Goal: Navigation & Orientation: Find specific page/section

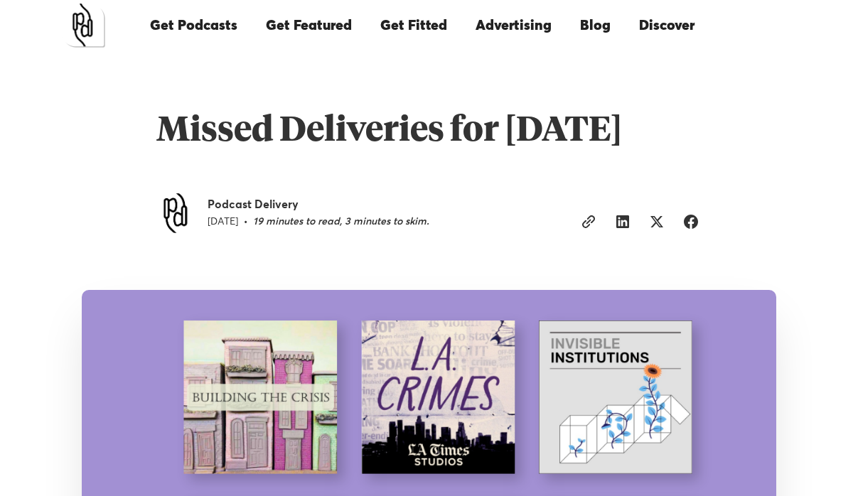
drag, startPoint x: 0, startPoint y: 0, endPoint x: 96, endPoint y: 26, distance: 99.3
click at [96, 26] on img "home" at bounding box center [83, 26] width 44 height 44
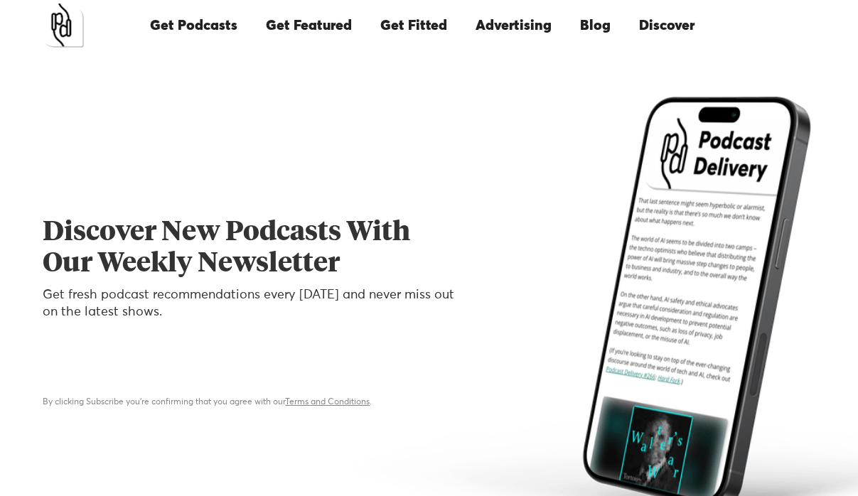
click at [303, 29] on link "Get Featured" at bounding box center [309, 25] width 114 height 48
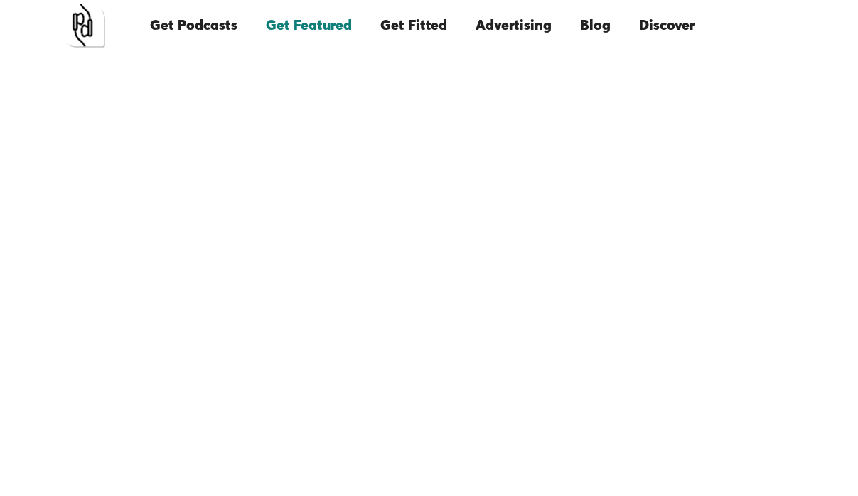
click at [599, 27] on link "Blog" at bounding box center [595, 25] width 59 height 48
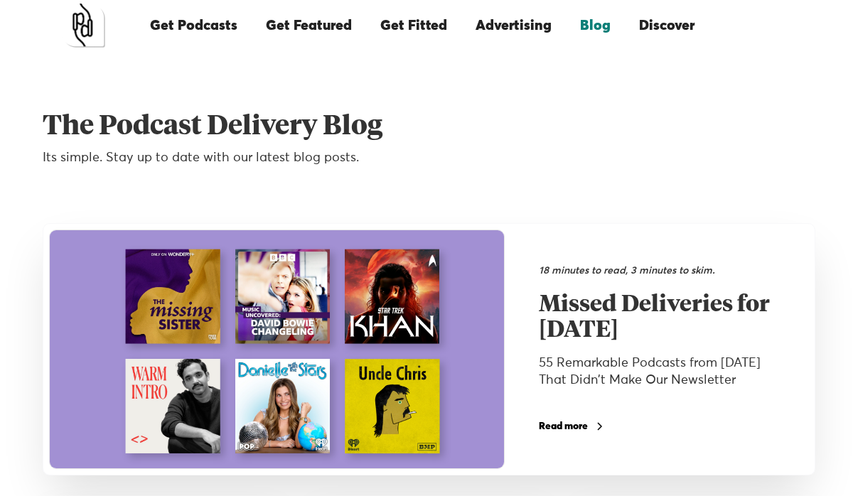
click at [669, 30] on link "Discover" at bounding box center [667, 25] width 84 height 48
